Goal: Check status: Check status

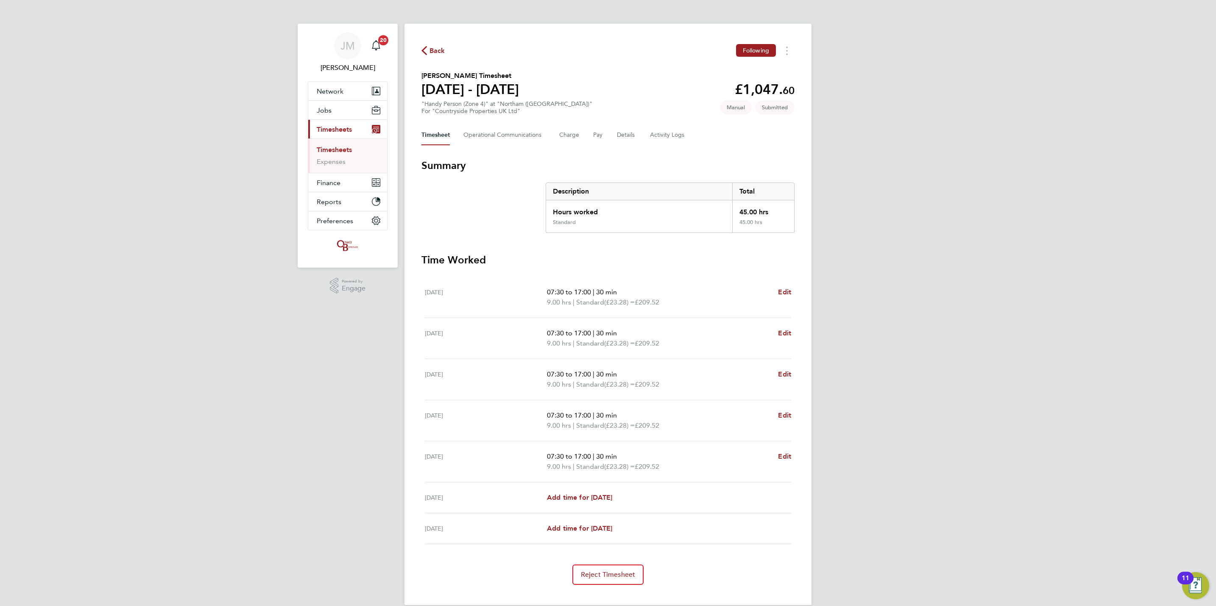
click at [604, 137] on div "Timesheet Operational Communications Charge Pay Details Activity Logs" at bounding box center [607, 135] width 373 height 20
click at [637, 132] on div "Timesheet Operational Communications Charge Pay Details Activity Logs" at bounding box center [607, 135] width 373 height 20
click at [650, 140] on Logs-tab "Activity Logs" at bounding box center [668, 135] width 36 height 20
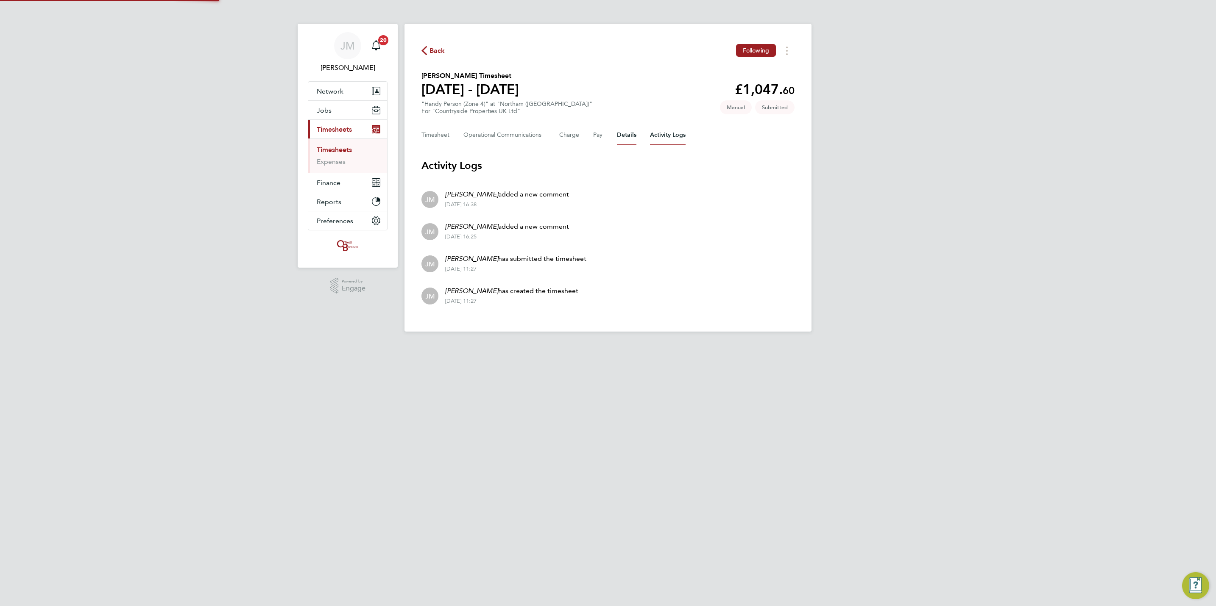
click at [628, 132] on button "Details" at bounding box center [626, 135] width 19 height 20
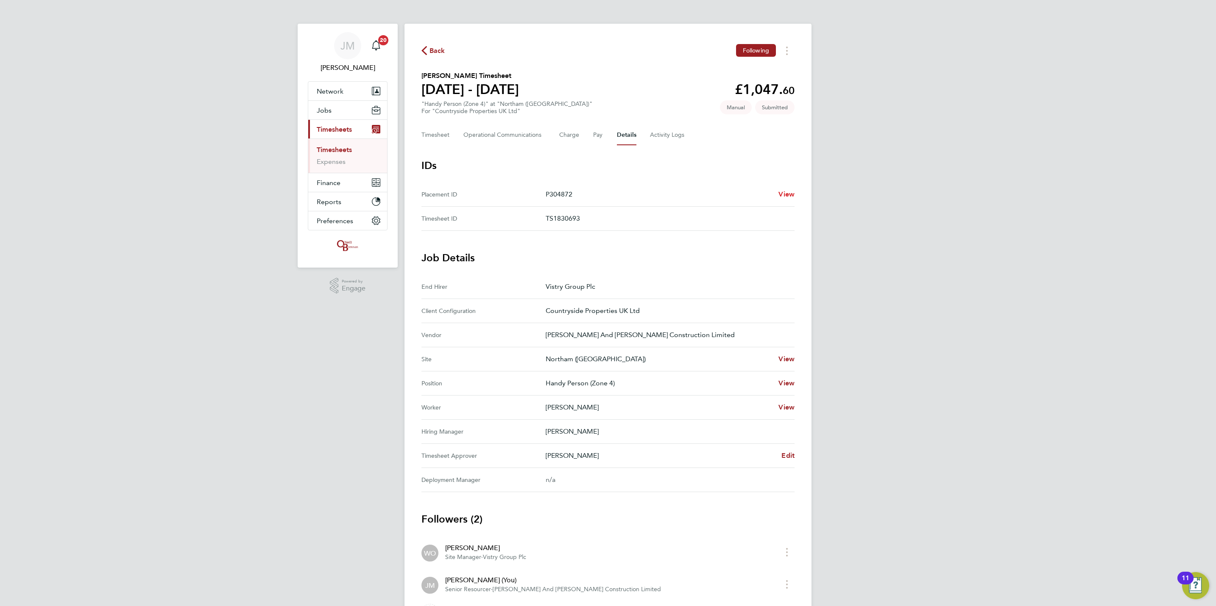
click at [788, 191] on span "View" at bounding box center [786, 194] width 16 height 8
